Goal: Use online tool/utility: Utilize a website feature to perform a specific function

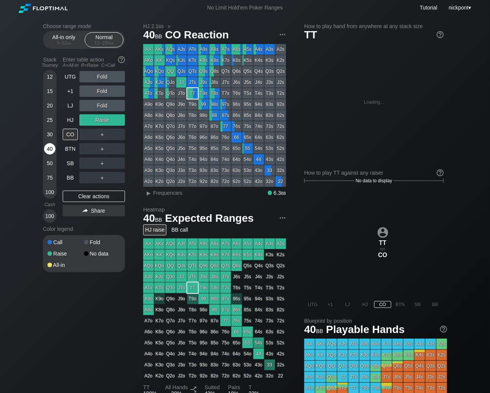
click at [50, 148] on div "40" at bounding box center [49, 148] width 11 height 11
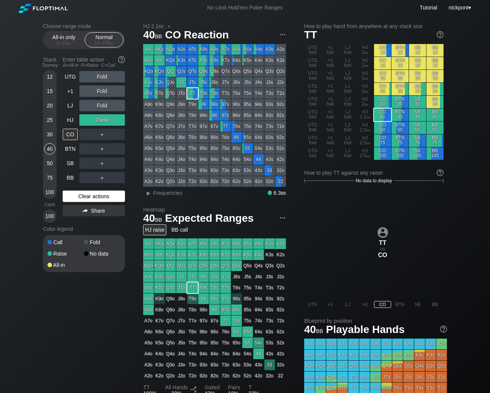
click at [119, 202] on div "Clear actions" at bounding box center [94, 196] width 62 height 11
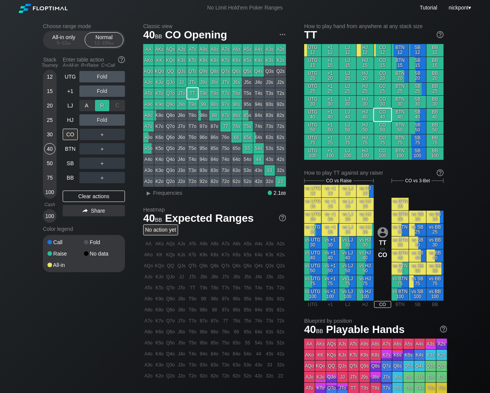
click at [105, 106] on div "R ✕" at bounding box center [102, 105] width 15 height 11
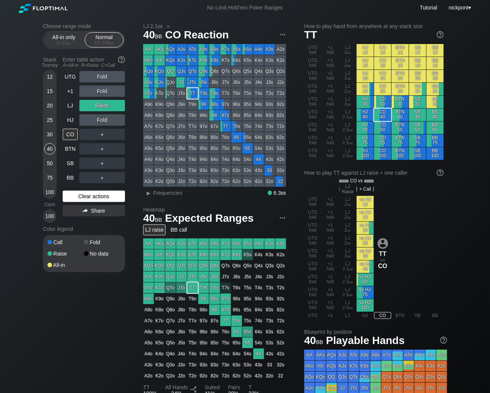
click at [114, 196] on div "Clear actions" at bounding box center [94, 196] width 62 height 11
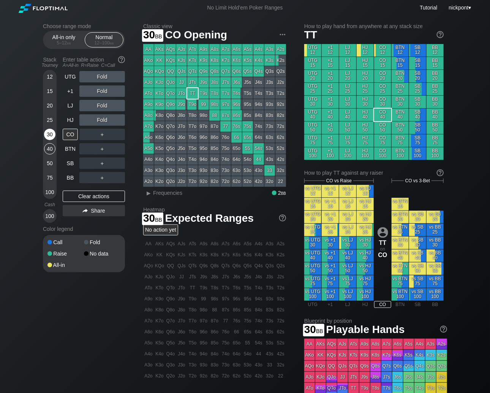
click at [46, 136] on div "30" at bounding box center [49, 134] width 11 height 11
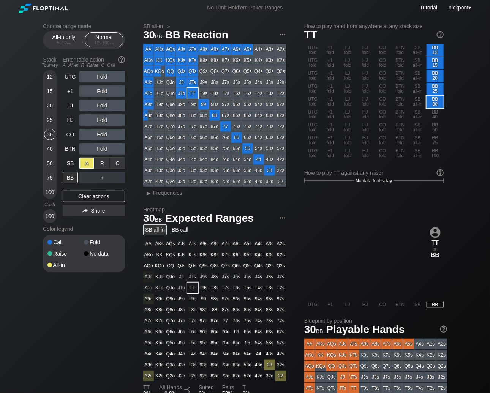
click at [89, 166] on div "A ✕" at bounding box center [86, 163] width 15 height 11
click at [100, 107] on div "R ✕" at bounding box center [102, 105] width 15 height 11
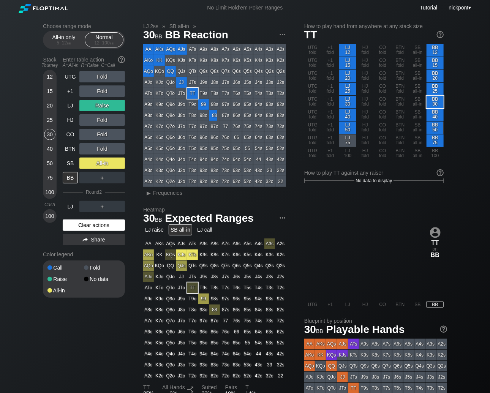
click at [90, 224] on div "Clear actions" at bounding box center [94, 225] width 62 height 11
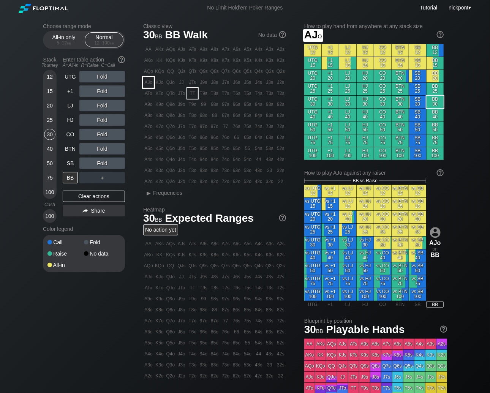
click at [150, 84] on div "AJo" at bounding box center [148, 82] width 11 height 11
click at [98, 78] on div "R ✕" at bounding box center [102, 76] width 15 height 11
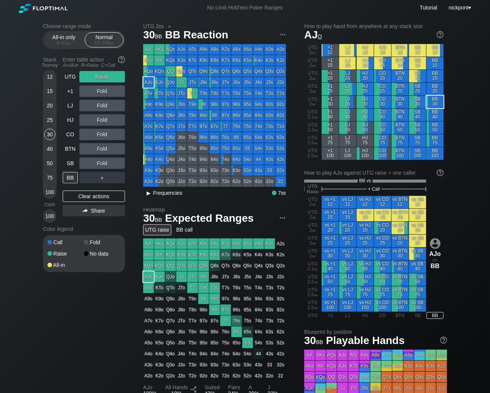
click at [147, 192] on div "▸" at bounding box center [149, 192] width 10 height 9
